Goal: Task Accomplishment & Management: Complete application form

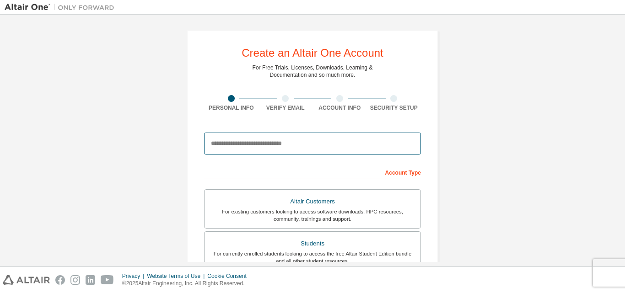
click at [360, 150] on input "email" at bounding box center [312, 144] width 217 height 22
type input "**********"
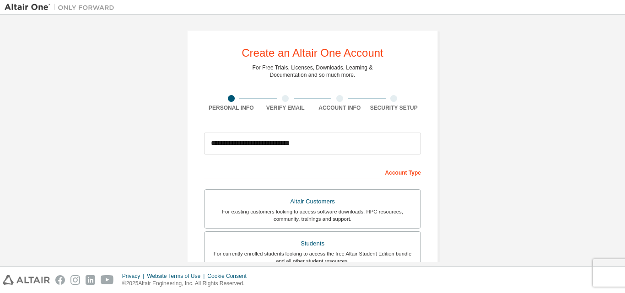
type input "*******"
drag, startPoint x: 294, startPoint y: 92, endPoint x: 291, endPoint y: 95, distance: 4.9
click at [292, 95] on div "**********" at bounding box center [313, 261] width 252 height 463
click at [286, 101] on div at bounding box center [286, 98] width 54 height 7
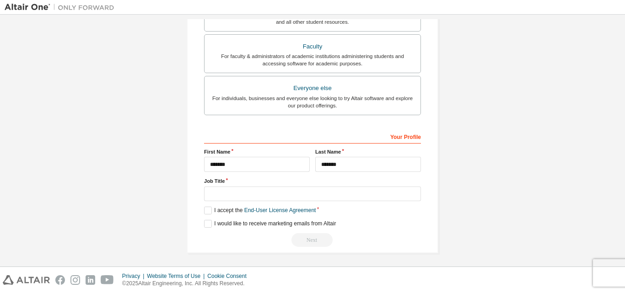
scroll to position [242, 0]
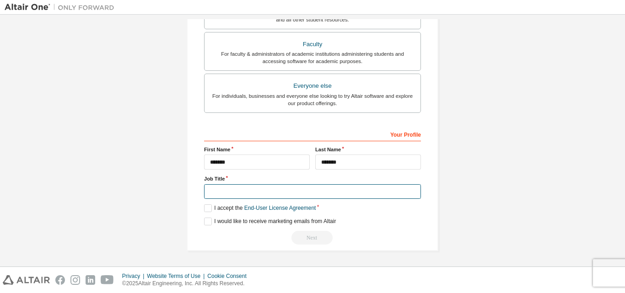
click at [340, 197] on input "text" at bounding box center [312, 191] width 217 height 15
type input "*"
type input "*******"
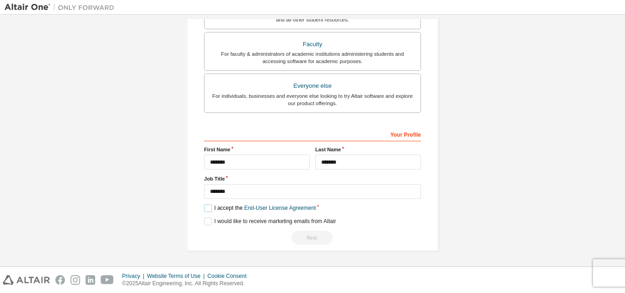
click at [206, 210] on label "I accept the End-User License Agreement" at bounding box center [260, 209] width 112 height 8
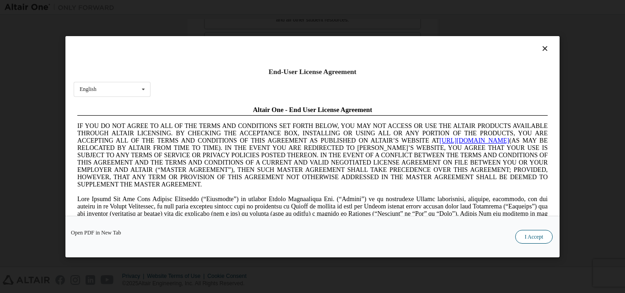
scroll to position [0, 0]
click at [535, 238] on button "I Accept" at bounding box center [534, 237] width 38 height 14
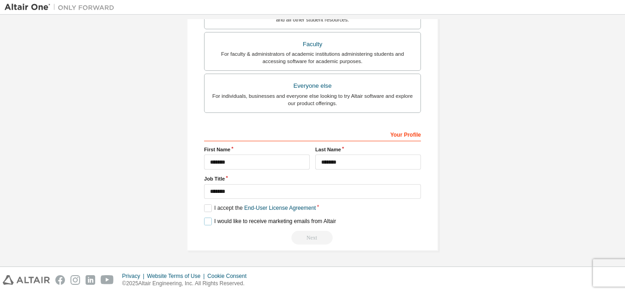
click at [210, 223] on label "I would like to receive marketing emails from Altair" at bounding box center [270, 222] width 132 height 8
click at [307, 234] on div "Next" at bounding box center [312, 238] width 217 height 14
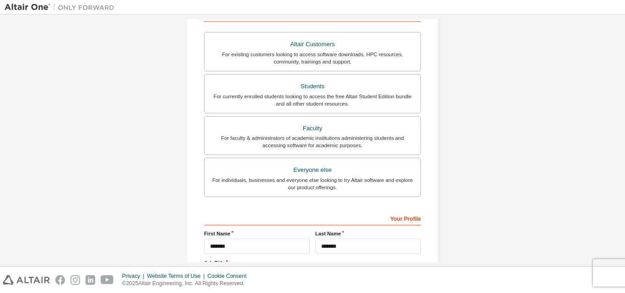
scroll to position [150, 0]
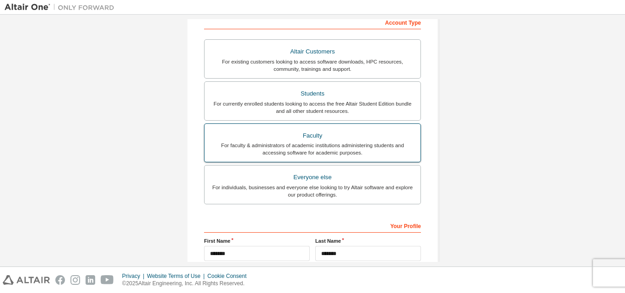
click at [317, 141] on div "Faculty" at bounding box center [312, 136] width 205 height 13
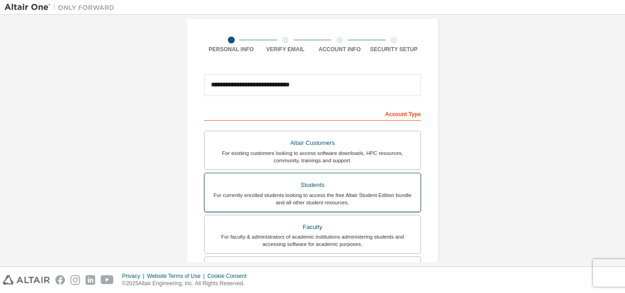
click at [322, 184] on div "Students" at bounding box center [312, 185] width 205 height 13
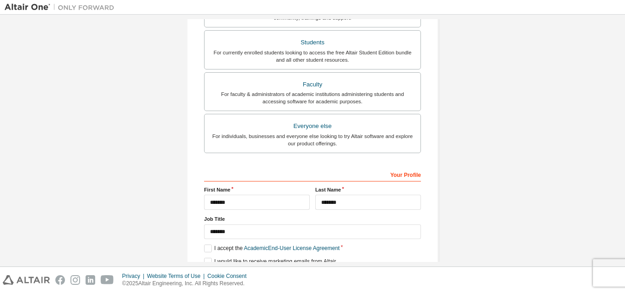
scroll to position [242, 0]
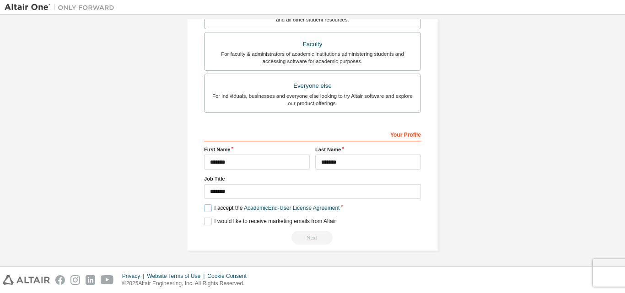
click at [211, 208] on label "I accept the Academic End-User License Agreement" at bounding box center [271, 209] width 135 height 8
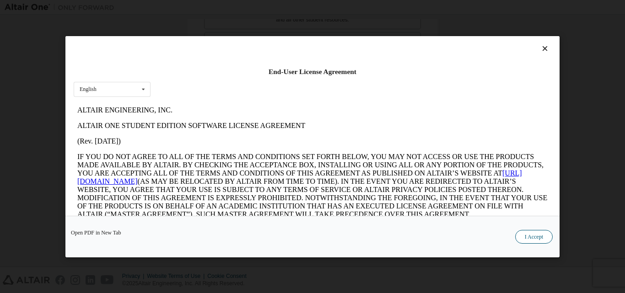
scroll to position [0, 0]
click at [525, 234] on button "I Accept" at bounding box center [534, 237] width 38 height 14
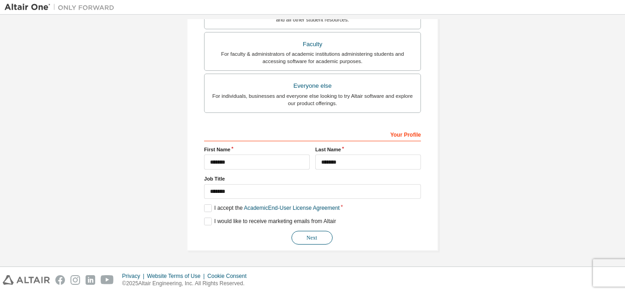
click at [312, 238] on button "Next" at bounding box center [312, 238] width 41 height 14
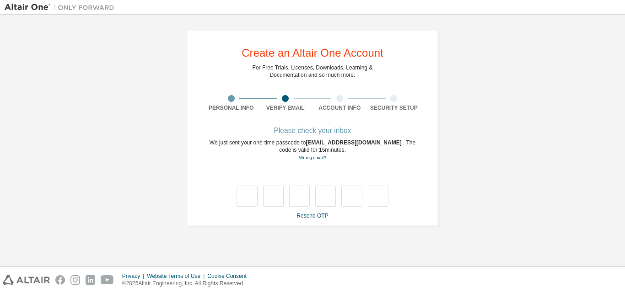
type input "*"
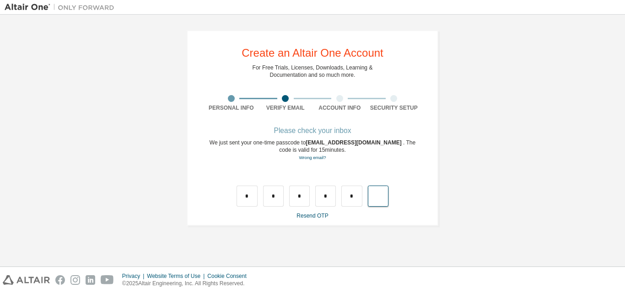
type input "*"
